Goal: Task Accomplishment & Management: Manage account settings

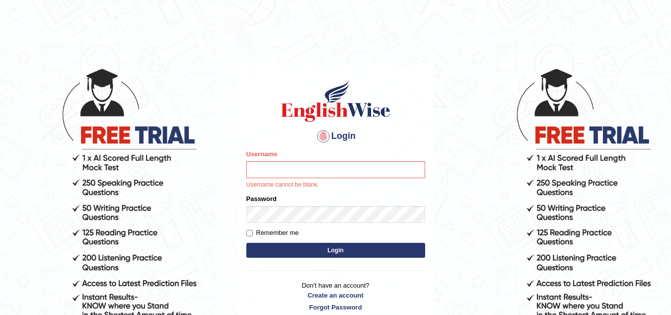
drag, startPoint x: 333, startPoint y: 240, endPoint x: 334, endPoint y: 234, distance: 6.0
click at [334, 235] on form "Please fix the following errors: Username Username cannot be blank. Password Re…" at bounding box center [336, 204] width 179 height 111
click at [277, 166] on input "Username" at bounding box center [336, 169] width 179 height 17
click at [346, 136] on h4 "Login" at bounding box center [336, 136] width 179 height 16
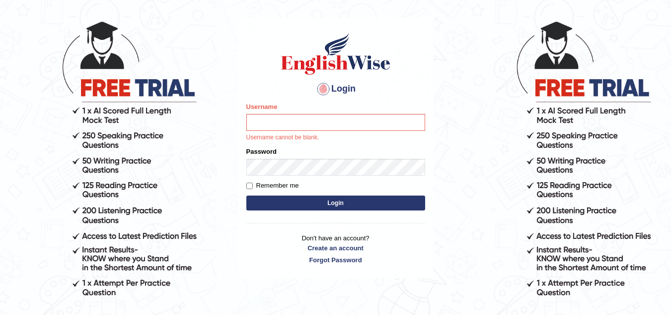
scroll to position [87, 0]
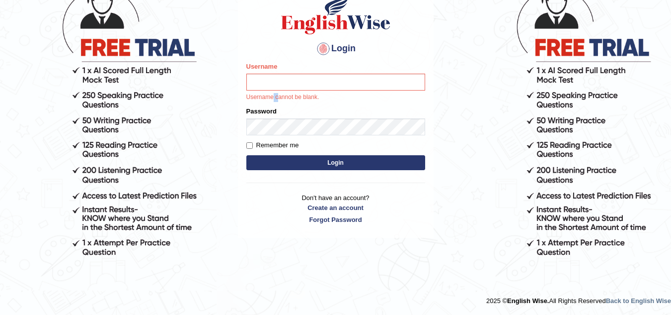
click at [277, 92] on div "Username Username cannot be blank." at bounding box center [336, 82] width 179 height 40
click at [275, 83] on input "Username" at bounding box center [336, 82] width 179 height 17
type input "superimut@"
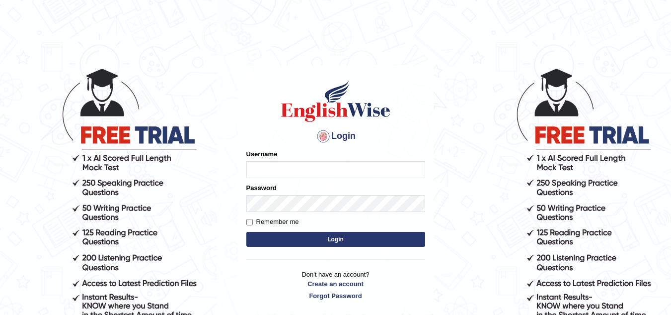
click at [341, 235] on form "Please fix the following errors: Username Password Remember me Login" at bounding box center [336, 199] width 179 height 100
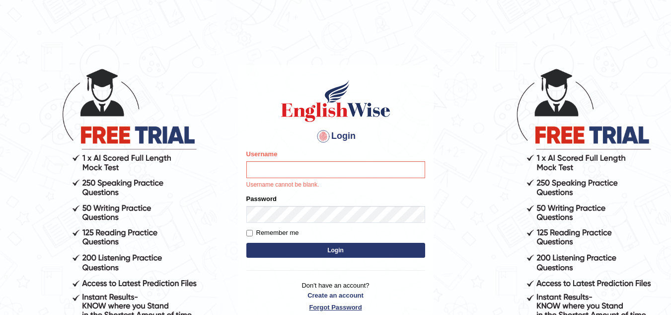
click at [353, 301] on p "Don't have an account? Create an account Forgot Password" at bounding box center [336, 295] width 179 height 31
click at [320, 166] on input "Username" at bounding box center [336, 169] width 179 height 17
type input "d"
click at [258, 184] on p "Username cannot be blank." at bounding box center [336, 184] width 179 height 9
click at [250, 167] on input "Username" at bounding box center [336, 169] width 179 height 17
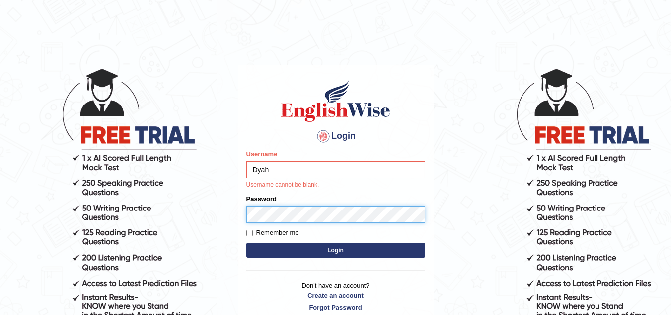
click at [265, 218] on form "Please fix the following errors: Username Dyah Username cannot be blank. Passwo…" at bounding box center [336, 204] width 179 height 111
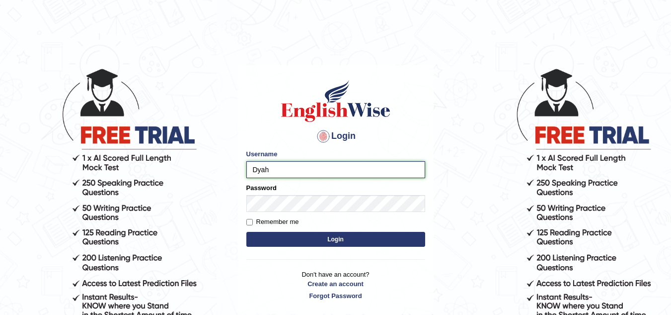
click at [282, 175] on input "Dyah" at bounding box center [336, 169] width 179 height 17
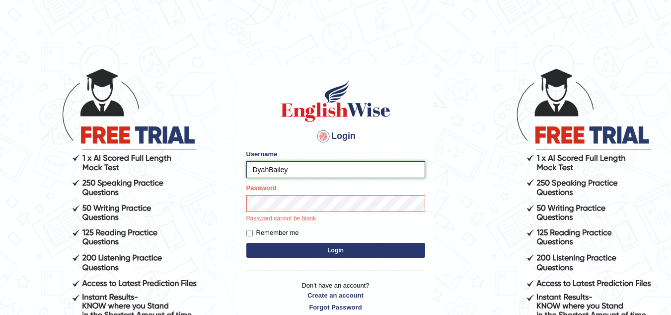
type input "DyahBailey"
click at [338, 303] on link "Forgot Password" at bounding box center [336, 306] width 179 height 9
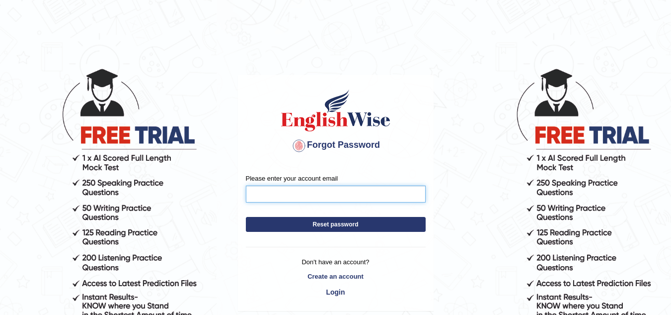
click at [265, 195] on input "Please enter your account email" at bounding box center [336, 193] width 180 height 17
type input "a"
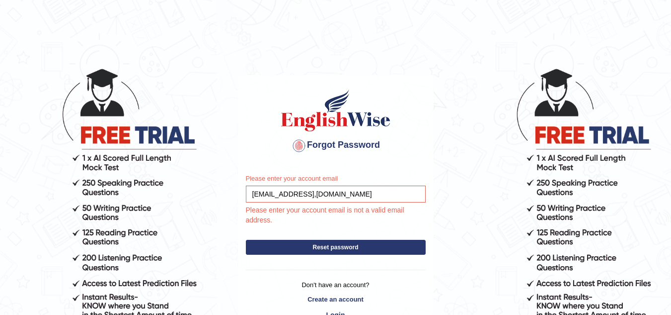
click at [341, 220] on form "Please enter your account email superimut@yahoo,com.au Please enter your accoun…" at bounding box center [336, 216] width 180 height 86
click at [342, 245] on button "Reset password" at bounding box center [336, 247] width 180 height 15
click at [339, 194] on input "superimut@yahoo,com.au" at bounding box center [336, 193] width 180 height 17
type input "superimut@yahoo,com.au"
click at [341, 247] on button "Reset password" at bounding box center [336, 247] width 180 height 15
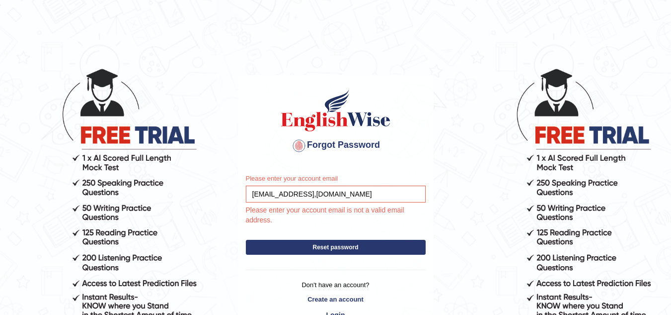
click at [350, 242] on button "Reset password" at bounding box center [336, 247] width 180 height 15
drag, startPoint x: 348, startPoint y: 247, endPoint x: 346, endPoint y: 240, distance: 7.2
click at [351, 242] on button "Reset password" at bounding box center [336, 247] width 180 height 15
